Goal: Information Seeking & Learning: Learn about a topic

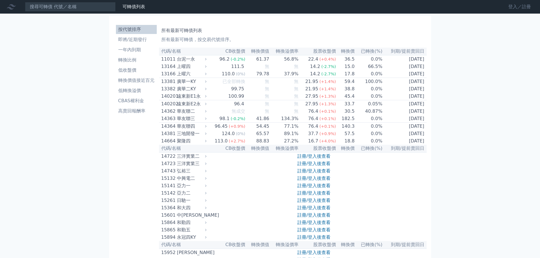
click at [515, 8] on link "登入／註冊" at bounding box center [520, 6] width 32 height 9
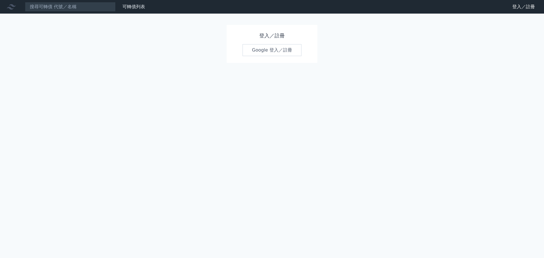
click at [277, 53] on link "Google 登入／註冊" at bounding box center [272, 50] width 59 height 12
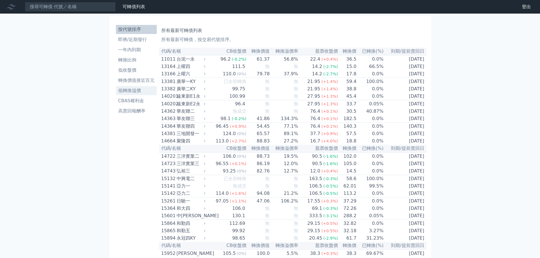
click at [135, 91] on li "低轉換溢價" at bounding box center [136, 90] width 41 height 7
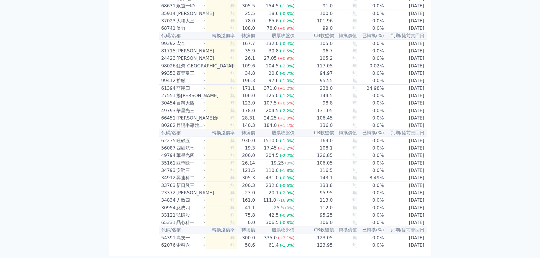
scroll to position [3103, 0]
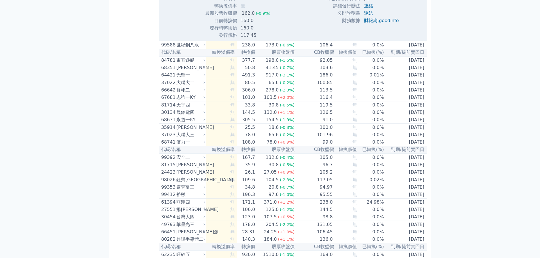
scroll to position [3046, 0]
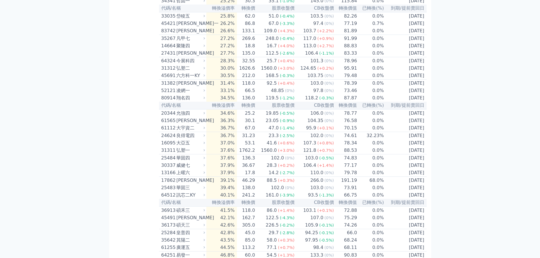
scroll to position [485, 0]
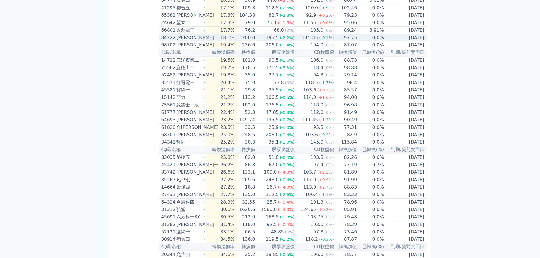
click at [192, 41] on div "[PERSON_NAME]" at bounding box center [190, 37] width 28 height 7
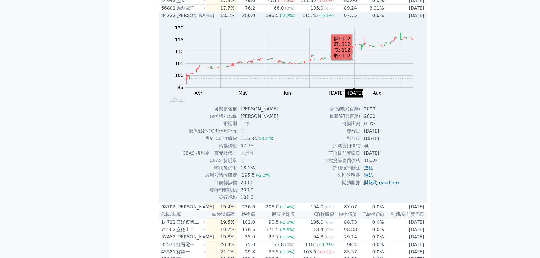
scroll to position [542, 0]
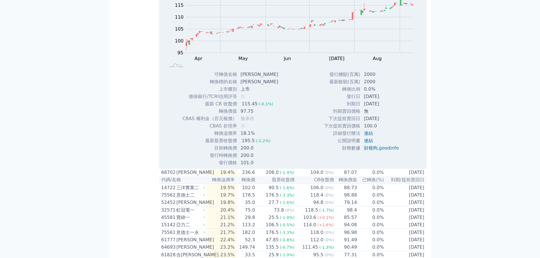
click at [230, 137] on td "轉換溢價率" at bounding box center [209, 133] width 55 height 7
drag, startPoint x: 214, startPoint y: 170, endPoint x: 235, endPoint y: 172, distance: 21.1
click at [235, 137] on td "轉換溢價率" at bounding box center [209, 133] width 55 height 7
copy td "轉換溢價率"
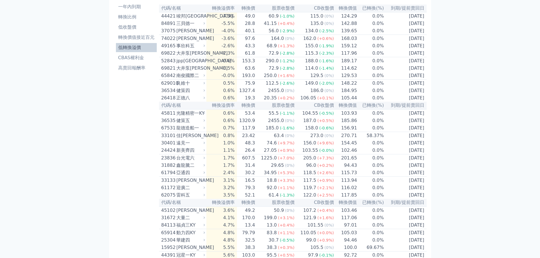
scroll to position [0, 0]
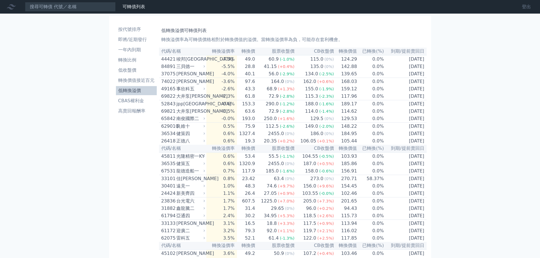
click at [528, 4] on link "登出" at bounding box center [527, 6] width 18 height 9
